Goal: Task Accomplishment & Management: Manage account settings

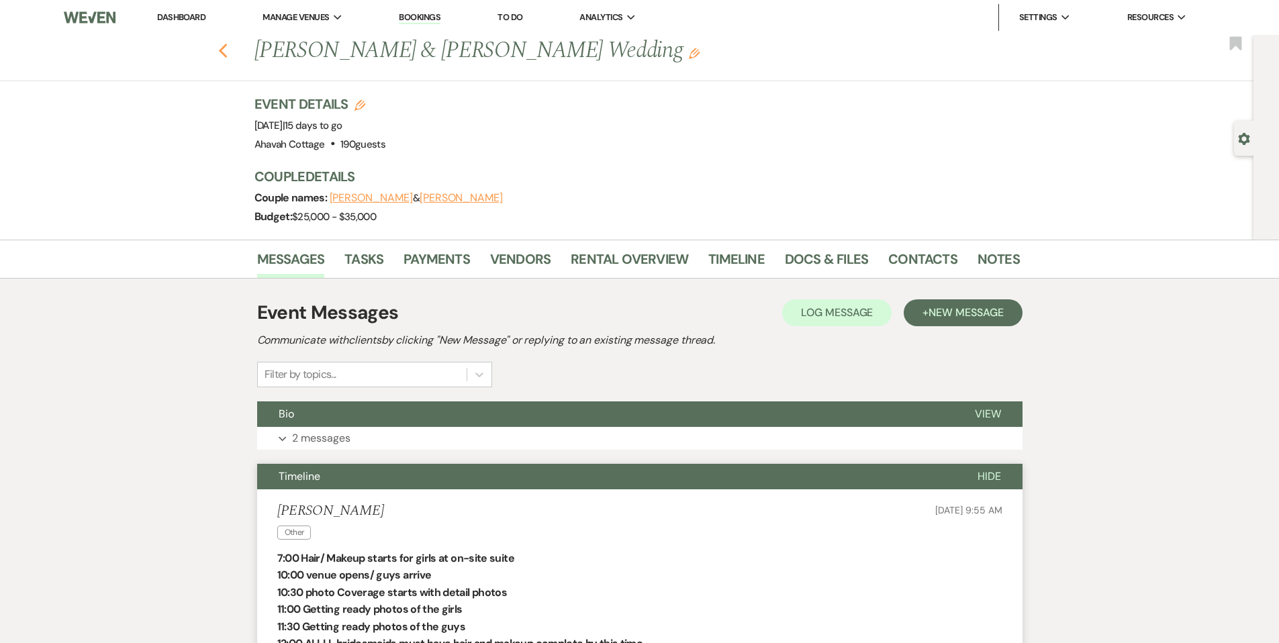
click at [226, 49] on use "button" at bounding box center [222, 51] width 9 height 15
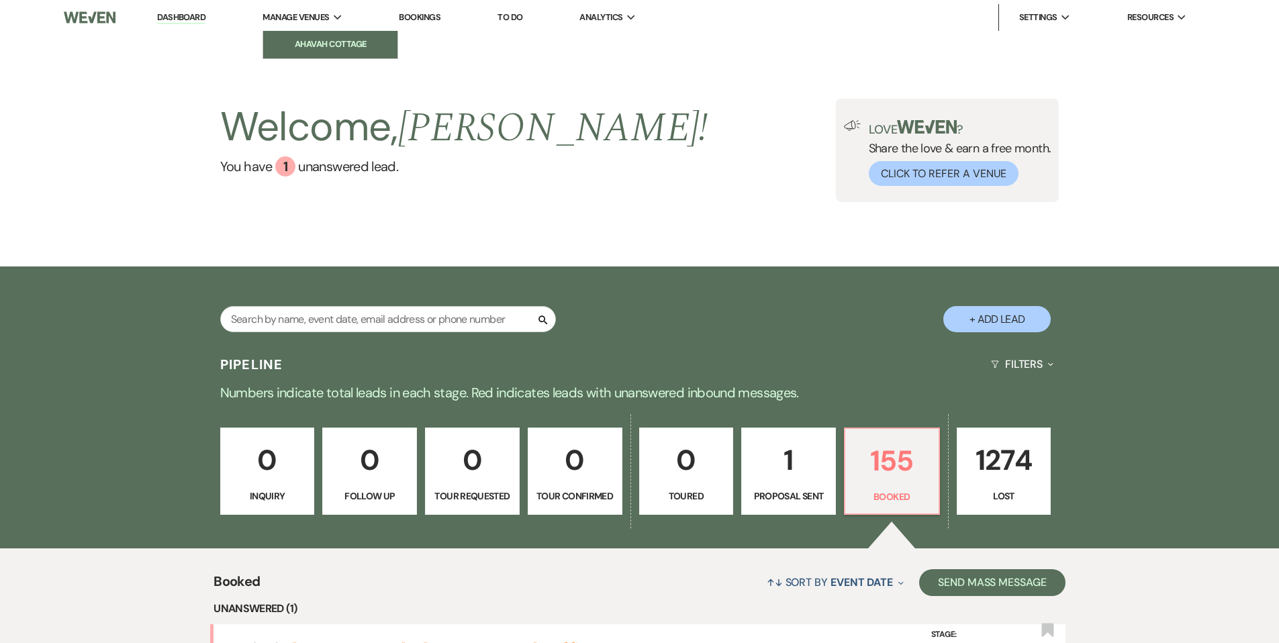
click at [302, 38] on li "Ahavah Cottage" at bounding box center [330, 44] width 121 height 13
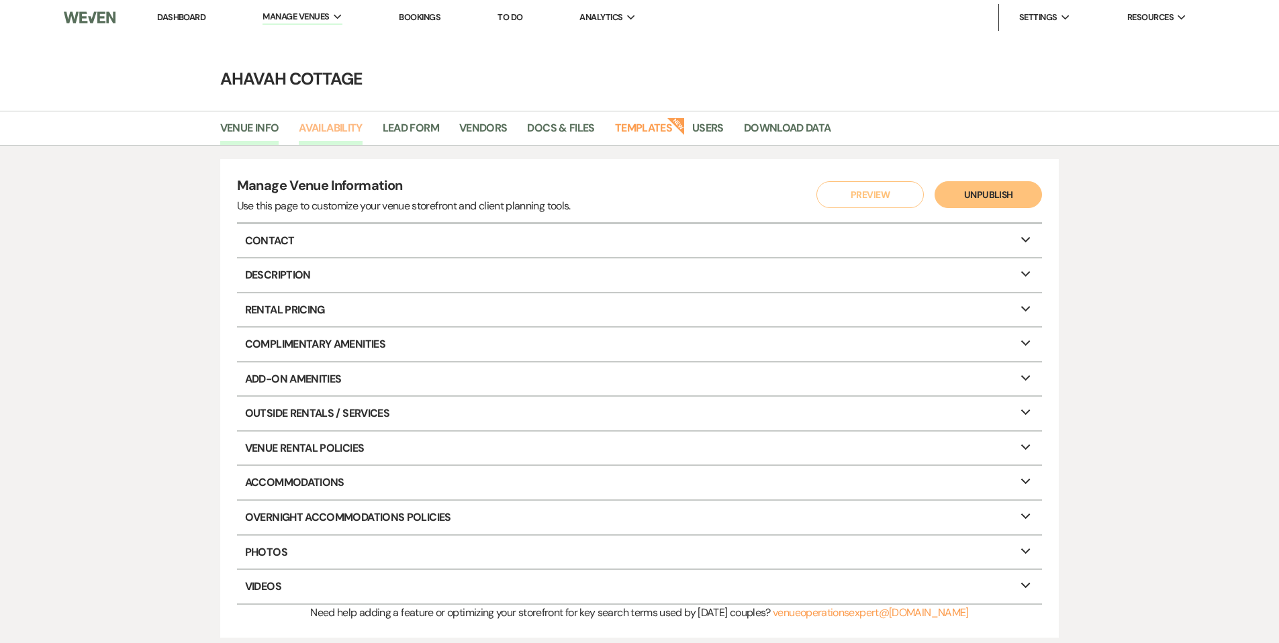
click at [326, 123] on link "Availability" at bounding box center [330, 132] width 63 height 26
select select "3"
select select "2026"
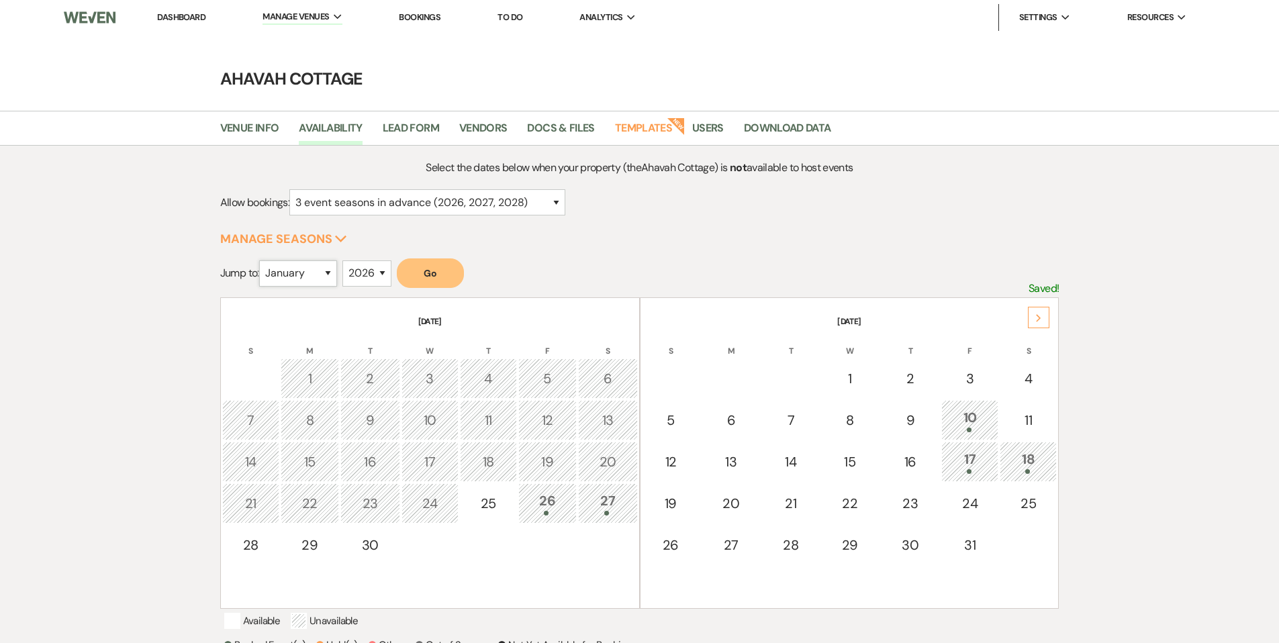
click at [327, 273] on select "January February March April May June July August September October November De…" at bounding box center [298, 273] width 78 height 26
select select "6"
click at [262, 260] on select "January February March April May June July August September October November De…" at bounding box center [298, 273] width 78 height 26
click at [424, 273] on button "Go" at bounding box center [430, 273] width 67 height 30
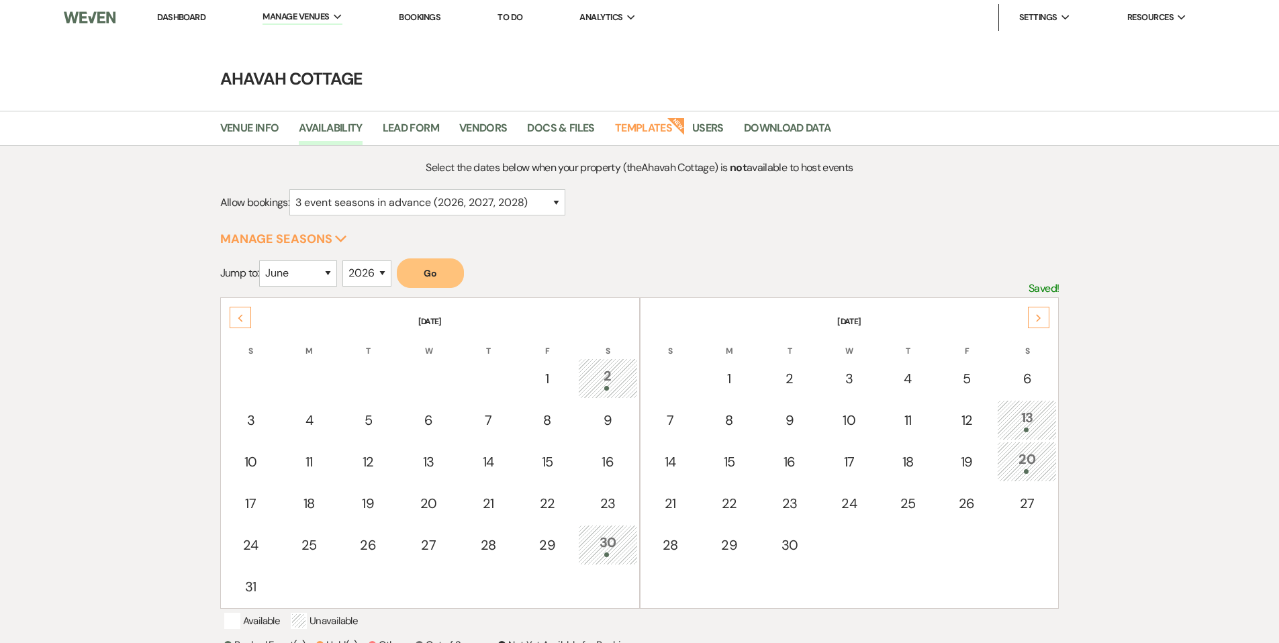
click at [176, 19] on link "Dashboard" at bounding box center [181, 16] width 48 height 11
